Goal: Information Seeking & Learning: Learn about a topic

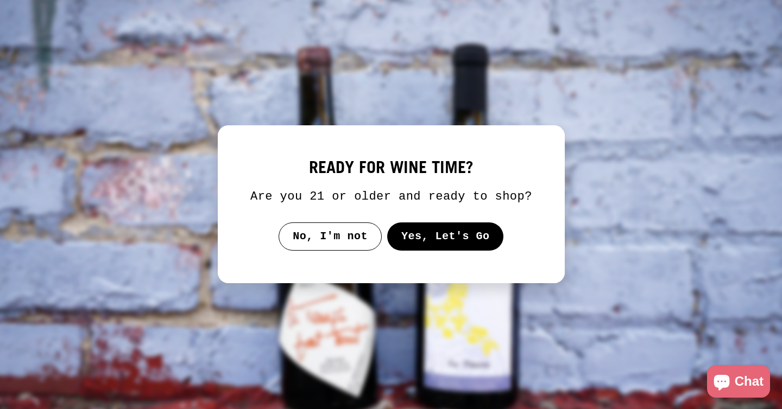
click at [423, 247] on button "Yes, Let's Go" at bounding box center [445, 237] width 117 height 28
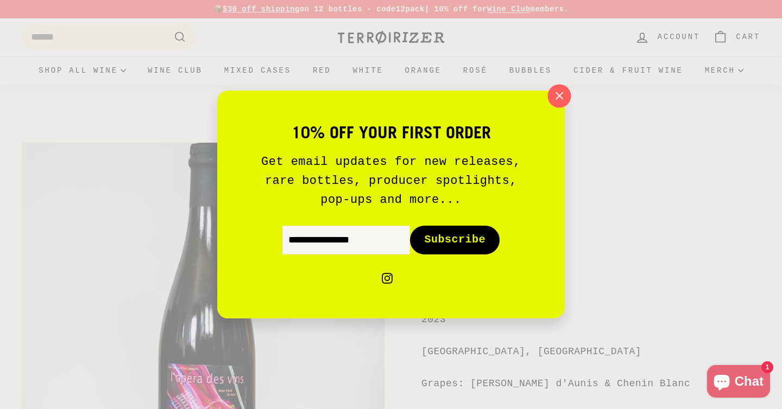
click at [557, 92] on icon "button" at bounding box center [559, 96] width 16 height 16
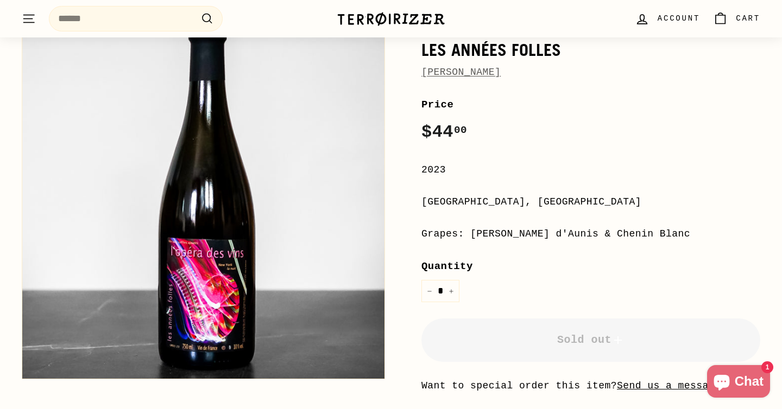
scroll to position [153, 0]
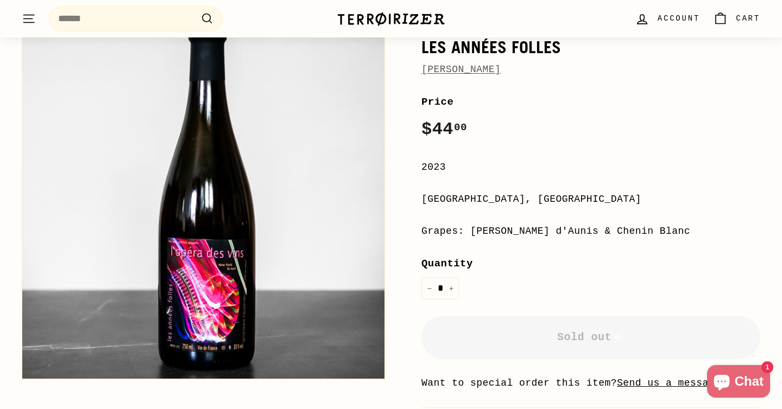
drag, startPoint x: 472, startPoint y: 231, endPoint x: 650, endPoint y: 237, distance: 177.7
click at [650, 237] on div "Grapes: Pineau d'Aunis & Chenin Blanc" at bounding box center [590, 232] width 339 height 16
copy div "Pineau d'Aunis & Chenin Blanc"
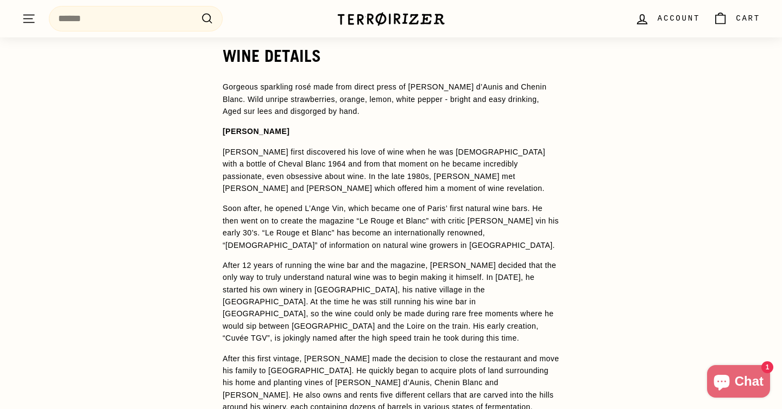
scroll to position [793, 0]
drag, startPoint x: 511, startPoint y: 99, endPoint x: 522, endPoint y: 107, distance: 13.6
click at [522, 107] on p "Gorgeous sparkling rosé made from direct press of Pineau d’Aunis and Chenin Bla…" at bounding box center [391, 98] width 337 height 36
copy p "Aged sur lees and disgorged by hand."
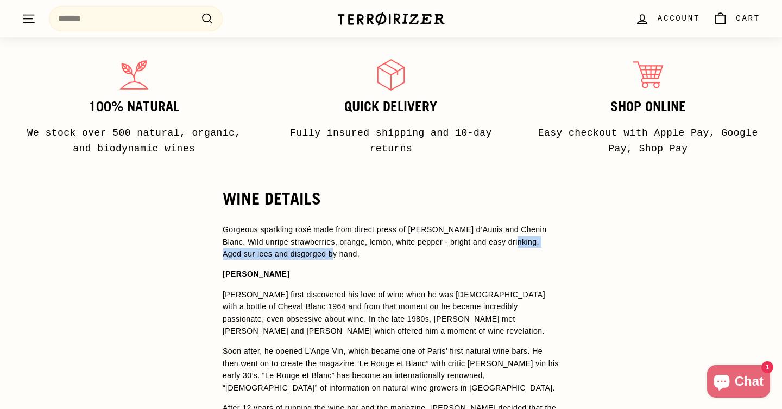
scroll to position [668, 0]
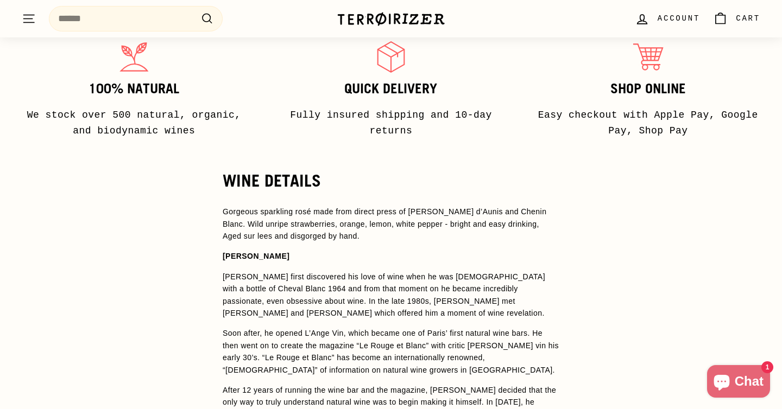
click at [540, 209] on p "Gorgeous sparkling rosé made from direct press of Pineau d’Aunis and Chenin Bla…" at bounding box center [391, 224] width 337 height 36
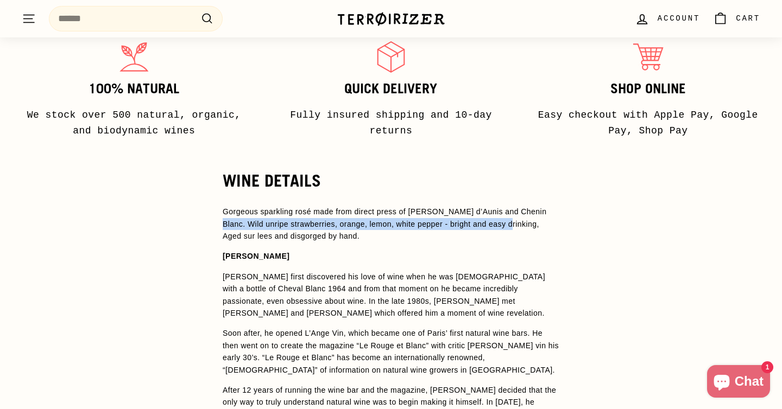
drag, startPoint x: 542, startPoint y: 212, endPoint x: 507, endPoint y: 226, distance: 38.2
click at [507, 226] on p "Gorgeous sparkling rosé made from direct press of Pineau d’Aunis and Chenin Bla…" at bounding box center [391, 224] width 337 height 36
copy p "Wild unripe strawberries, orange, lemon, white pepper - bright and easy drinking"
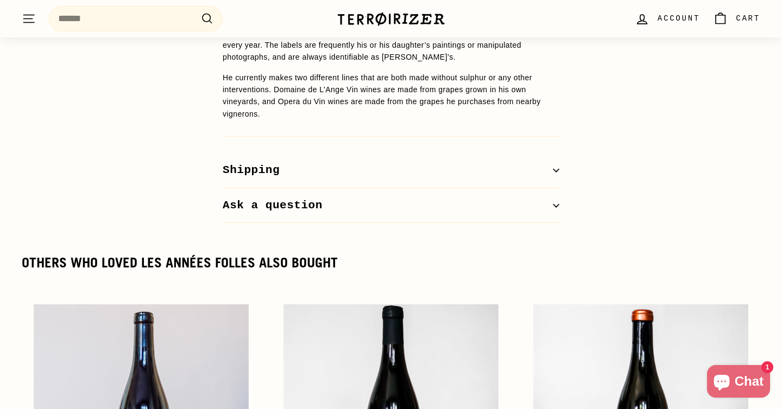
scroll to position [1249, 0]
click at [555, 202] on icon "button" at bounding box center [556, 205] width 7 height 7
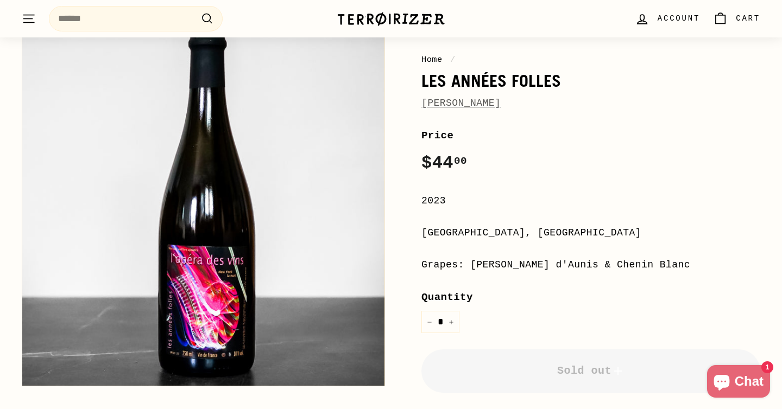
scroll to position [127, 0]
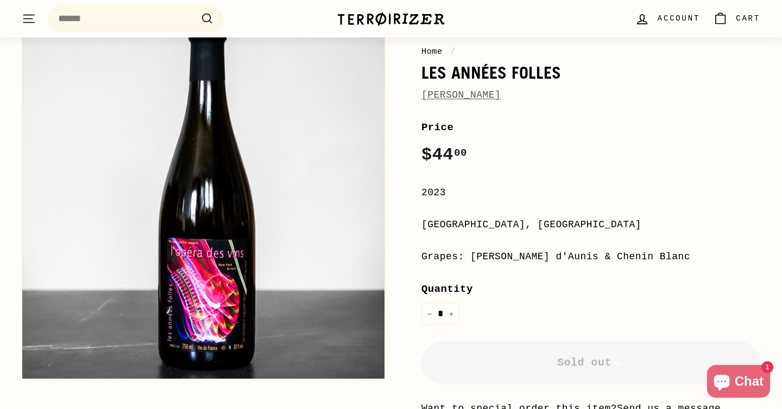
click at [476, 94] on link "Jean-Pierre Robinot" at bounding box center [460, 95] width 79 height 11
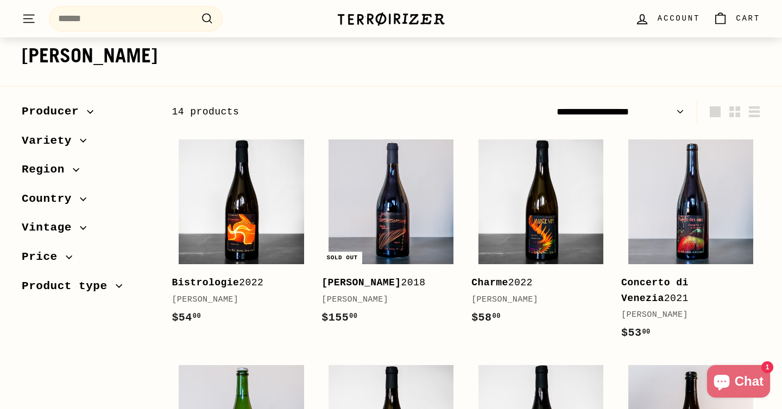
scroll to position [106, 0]
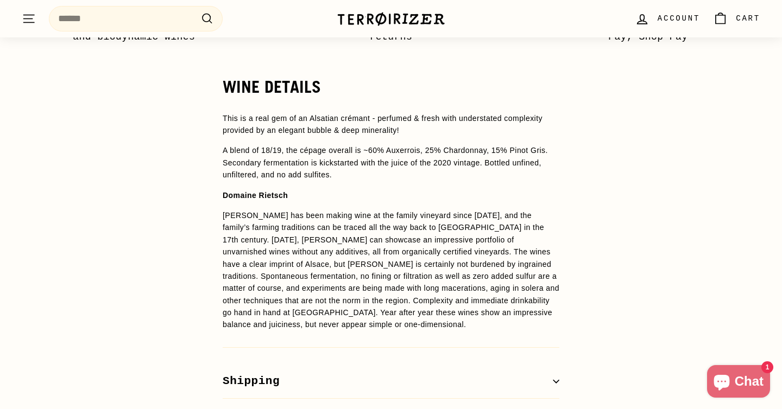
scroll to position [826, 0]
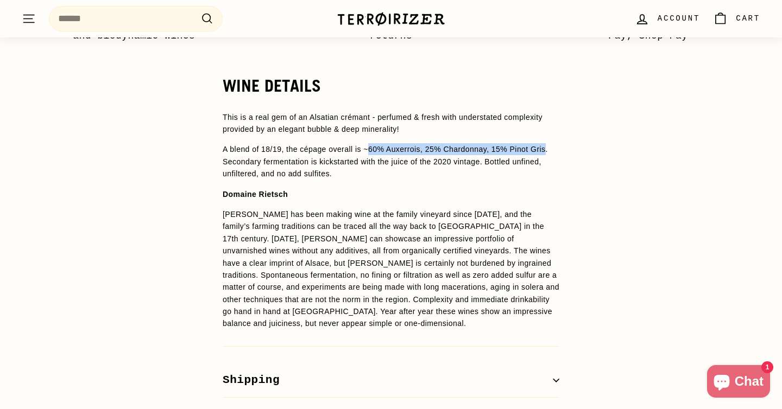
drag, startPoint x: 372, startPoint y: 149, endPoint x: 553, endPoint y: 153, distance: 181.4
click at [553, 153] on p "A blend of 18/19, the cépage overall is ~60% Auxerrois, 25% Chardonnay, 15% Pin…" at bounding box center [391, 161] width 337 height 36
copy p "60% Auxerrois, 25% Chardonnay, 15% Pinot Gris"
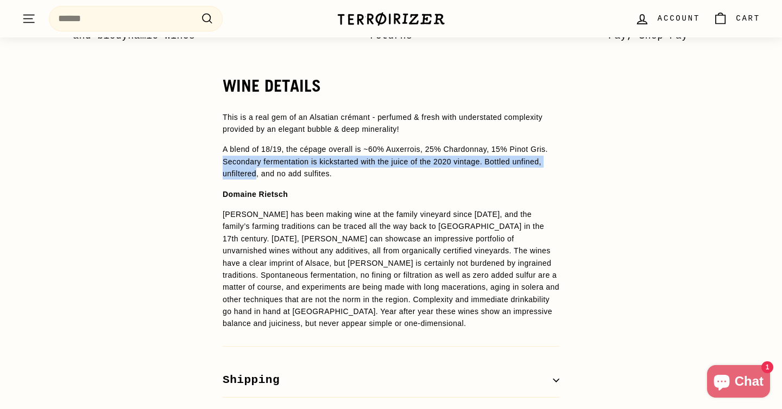
drag, startPoint x: 225, startPoint y: 162, endPoint x: 258, endPoint y: 168, distance: 34.1
click at [258, 168] on p "A blend of 18/19, the cépage overall is ~60% Auxerrois, 25% Chardonnay, 15% Pin…" at bounding box center [391, 161] width 337 height 36
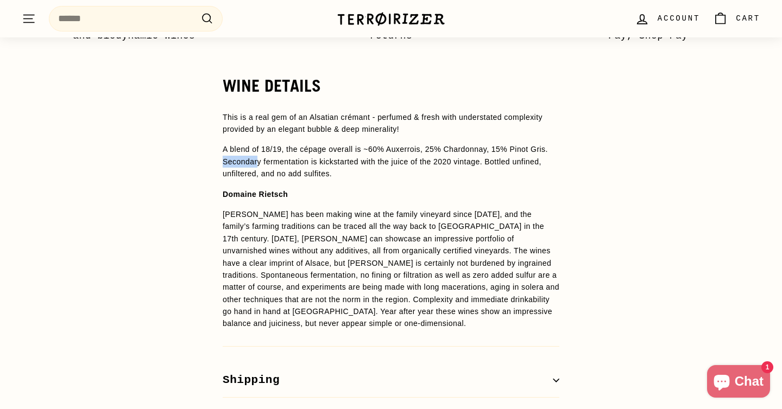
copy p "Secondar"
click at [271, 167] on p "A blend of 18/19, the cépage overall is ~60% Auxerrois, 25% Chardonnay, 15% Pin…" at bounding box center [391, 161] width 337 height 36
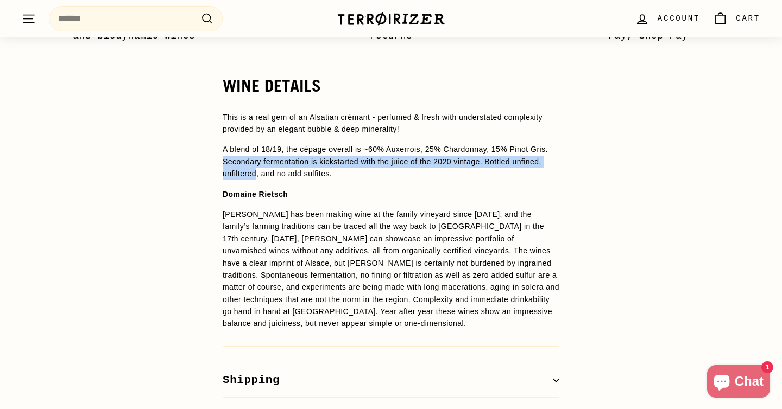
drag, startPoint x: 258, startPoint y: 174, endPoint x: 220, endPoint y: 165, distance: 39.0
click at [220, 165] on div "WINE DETAILS This is a real gem of an Alsatian crémant - perfumed & fresh with …" at bounding box center [391, 255] width 380 height 357
copy p "Secondary fermentation is kickstarted with the juice of the 2020 vintage. Bottl…"
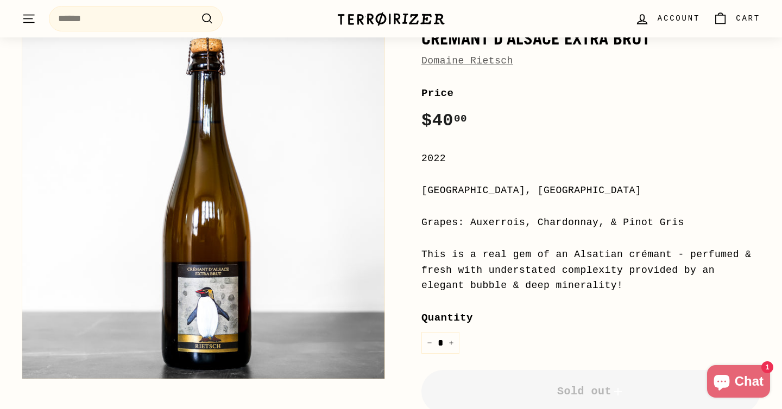
scroll to position [136, 0]
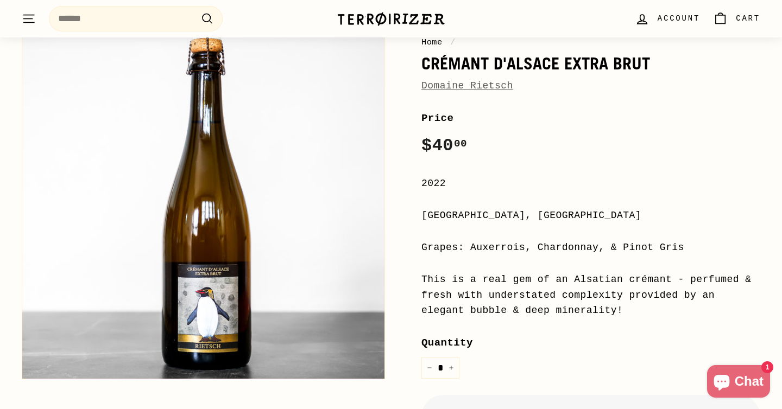
click at [488, 87] on link "Domaine Rietsch" at bounding box center [467, 85] width 92 height 11
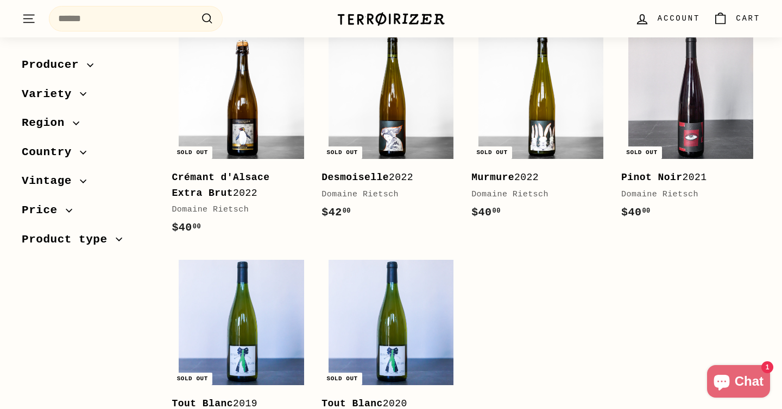
scroll to position [199, 0]
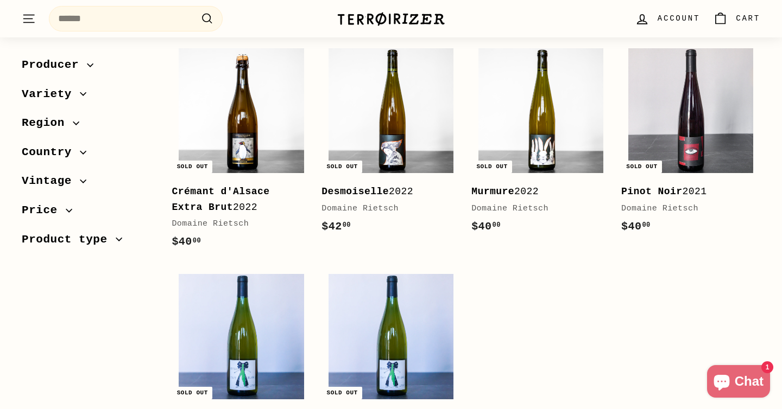
click at [232, 190] on b "Crémant d'Alsace Extra Brut" at bounding box center [221, 199] width 98 height 27
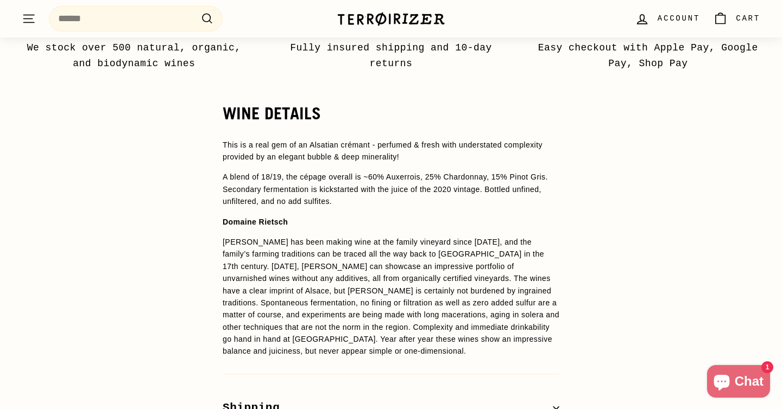
scroll to position [797, 0]
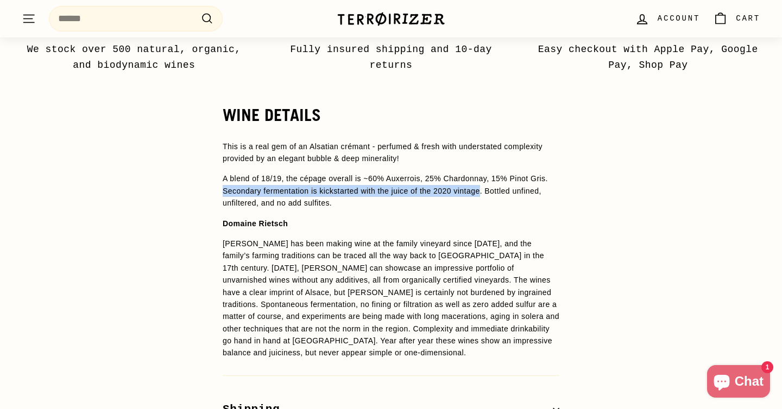
drag, startPoint x: 224, startPoint y: 193, endPoint x: 492, endPoint y: 191, distance: 268.2
click at [492, 191] on p "A blend of 18/19, the cépage overall is ~60% Auxerrois, 25% Chardonnay, 15% Pin…" at bounding box center [391, 191] width 337 height 36
copy p "Secondary fermentation is kickstarted with the juice of the 2020 vintage"
